Goal: Information Seeking & Learning: Understand process/instructions

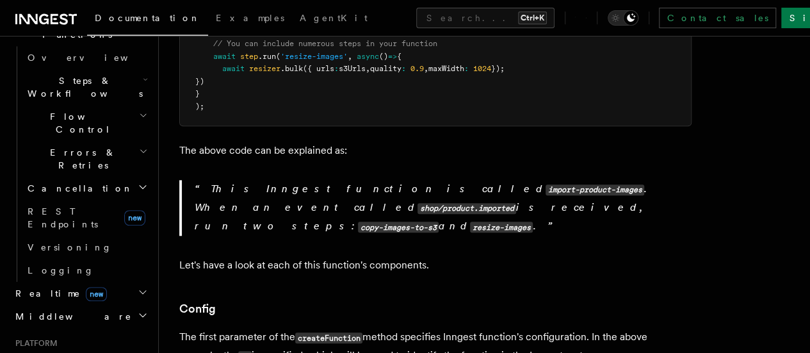
scroll to position [425, 0]
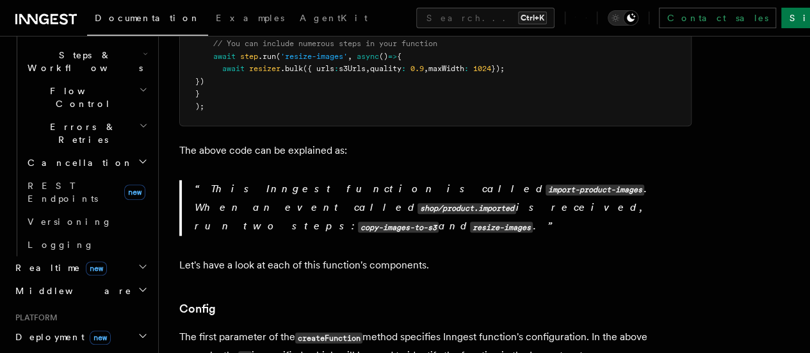
click at [90, 330] on span "new" at bounding box center [100, 337] width 21 height 14
click at [73, 348] on link "Overview" at bounding box center [86, 359] width 128 height 23
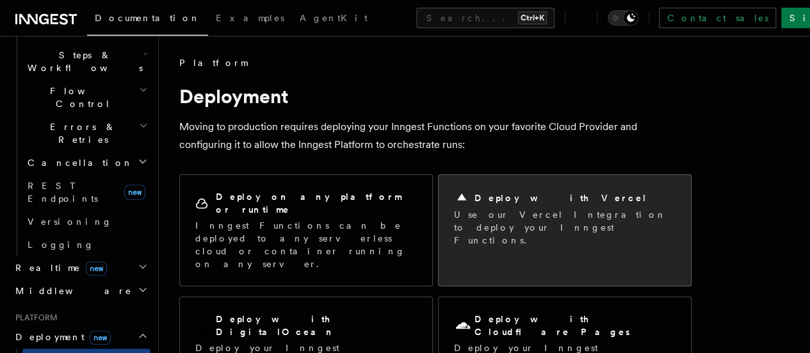
click at [491, 201] on h2 "Deploy with Vercel" at bounding box center [560, 197] width 173 height 13
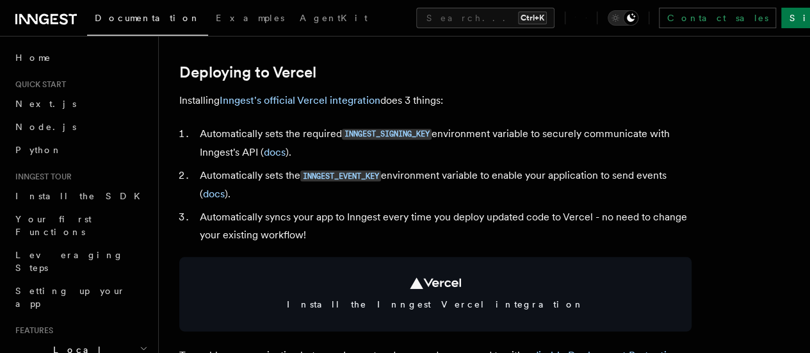
scroll to position [585, 0]
click at [323, 106] on link "Inngest's official Vercel integration" at bounding box center [300, 99] width 161 height 12
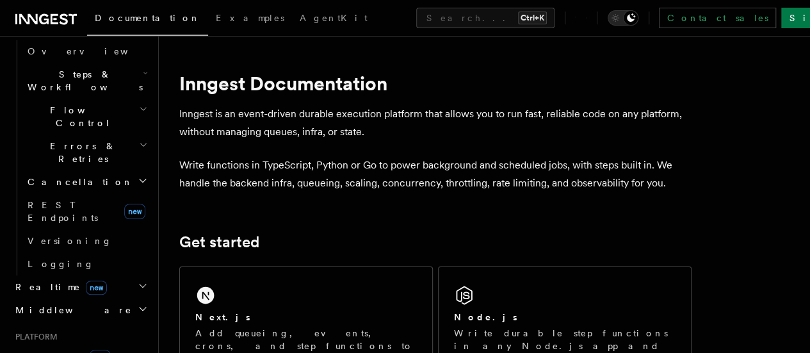
scroll to position [407, 0]
click at [90, 349] on span "new" at bounding box center [100, 356] width 21 height 14
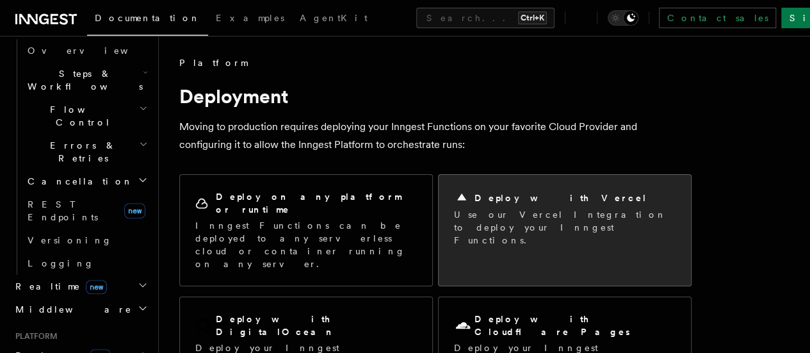
click at [520, 204] on div "Deploy with Vercel" at bounding box center [565, 197] width 222 height 15
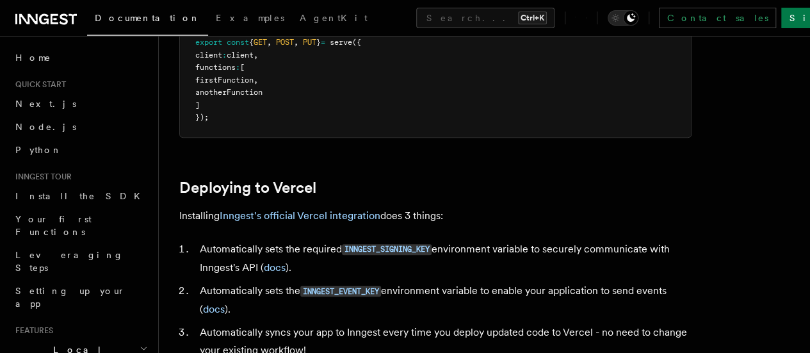
scroll to position [476, 0]
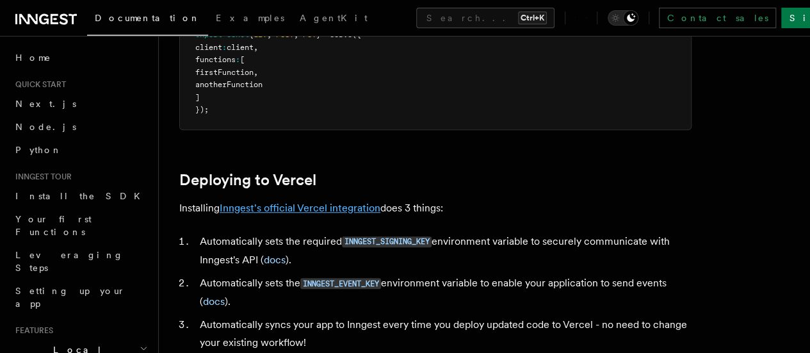
click at [288, 214] on link "Inngest's official Vercel integration" at bounding box center [300, 208] width 161 height 12
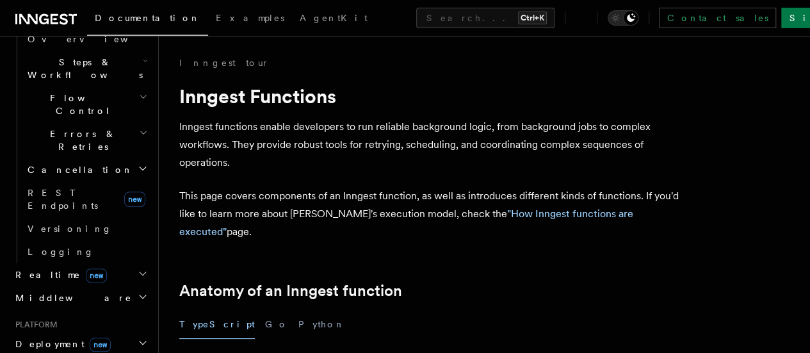
scroll to position [517, 0]
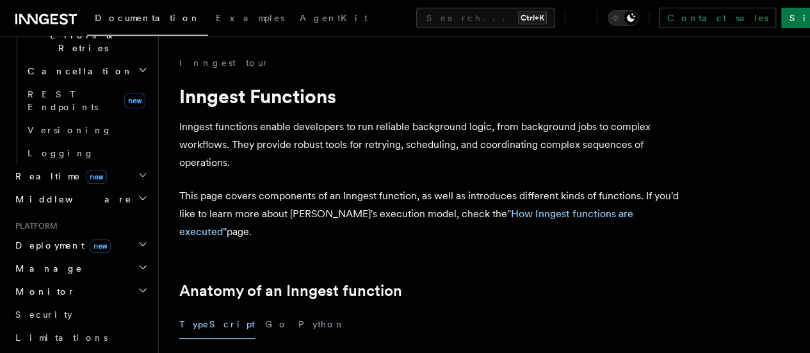
click at [117, 234] on h2 "Deployment new" at bounding box center [80, 245] width 140 height 23
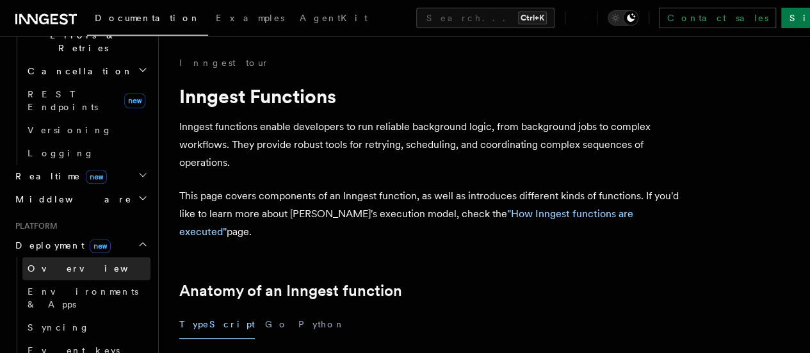
click at [83, 257] on link "Overview" at bounding box center [86, 268] width 128 height 23
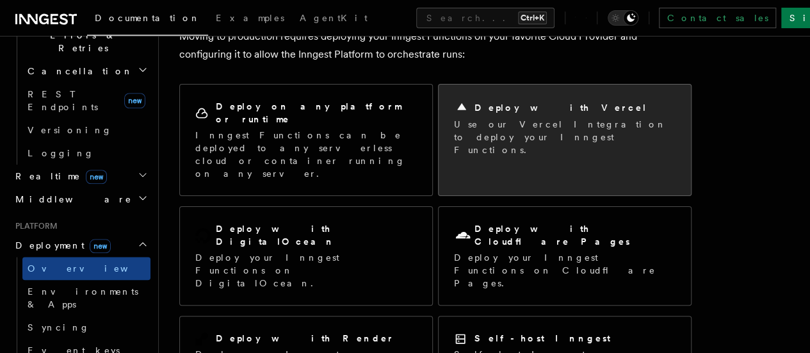
scroll to position [92, 0]
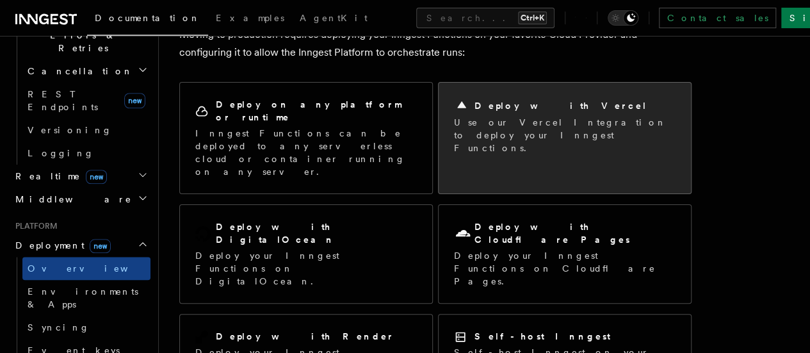
click at [483, 148] on div "Deploy with Vercel Use our Vercel Integration to deploy your Inngest Functions." at bounding box center [565, 126] width 252 height 87
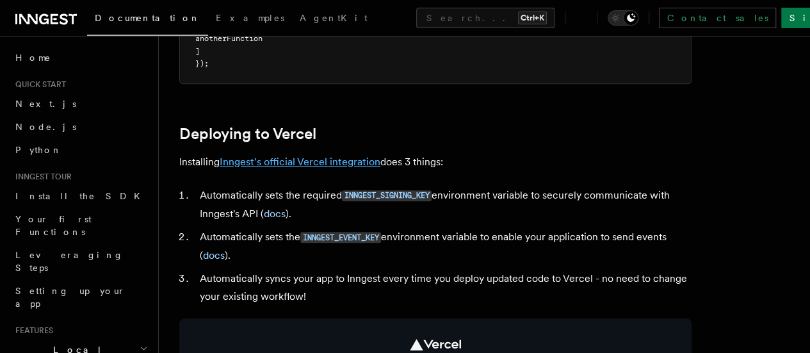
scroll to position [528, 0]
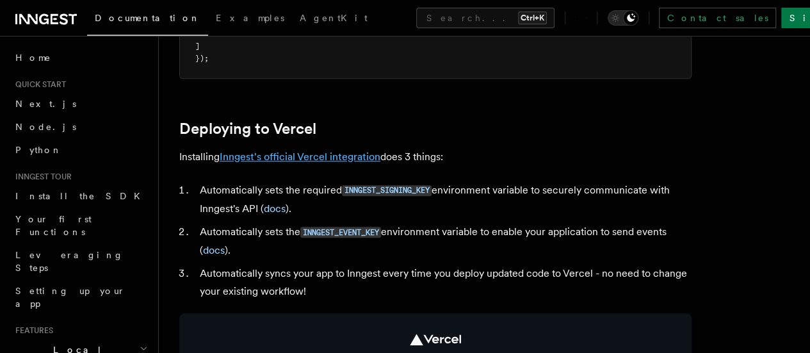
click at [312, 163] on link "Inngest's official Vercel integration" at bounding box center [300, 156] width 161 height 12
